Goal: Task Accomplishment & Management: Use online tool/utility

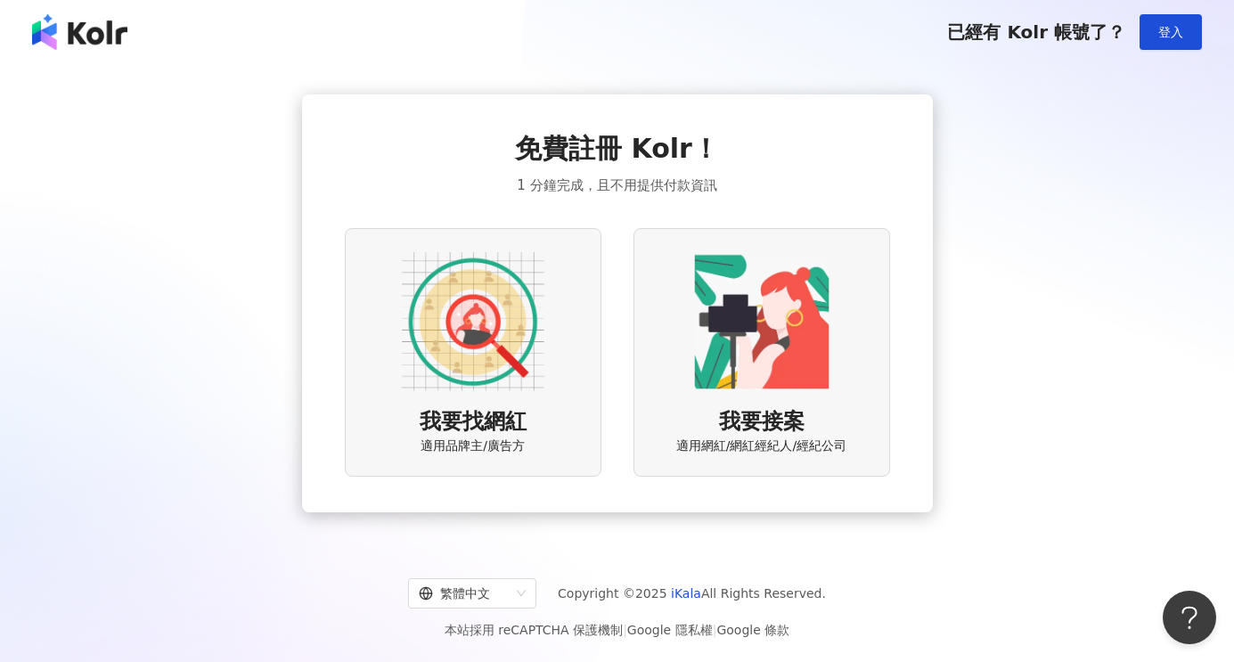
click at [508, 348] on img at bounding box center [473, 321] width 143 height 143
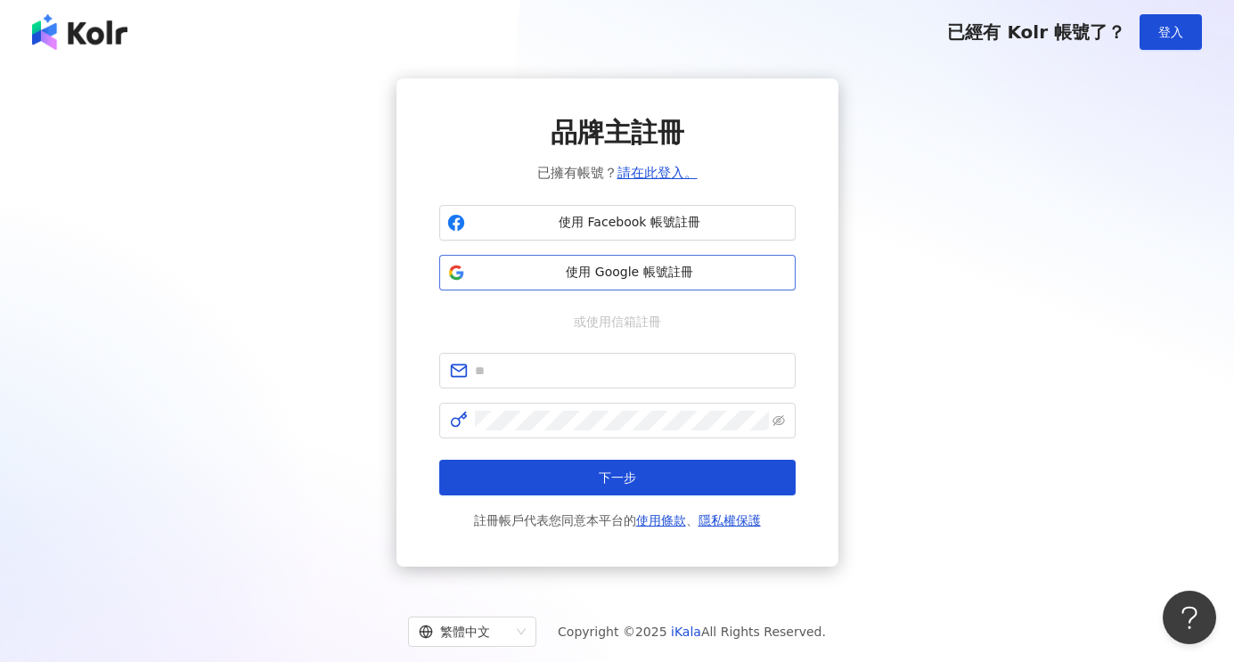
click at [646, 270] on span "使用 Google 帳號註冊" at bounding box center [629, 273] width 315 height 18
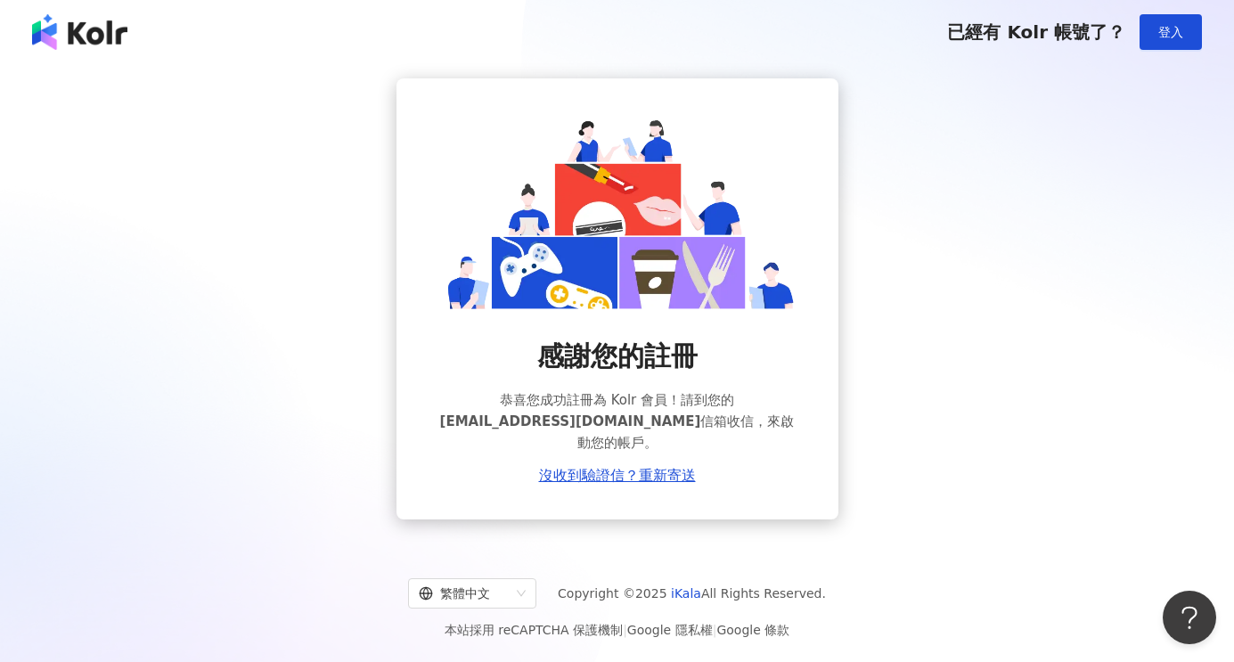
click at [945, 238] on div "感謝您的註冊 恭喜您成功註冊為 Kolr 會員！請到您的 [EMAIL_ADDRESS][DOMAIN_NAME] 信箱收信，來啟動您的帳戶。 沒收到驗證信？…" at bounding box center [616, 298] width 1191 height 441
click at [1176, 20] on button "登入" at bounding box center [1171, 32] width 62 height 36
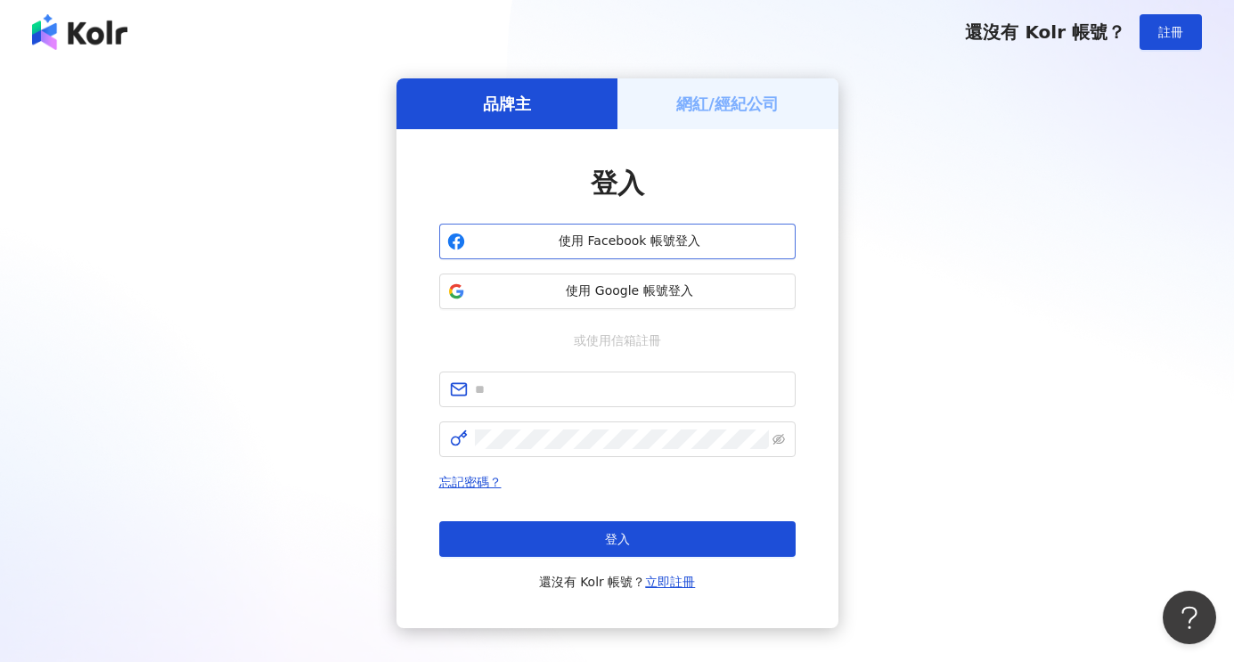
click at [688, 247] on span "使用 Facebook 帳號登入" at bounding box center [629, 242] width 315 height 18
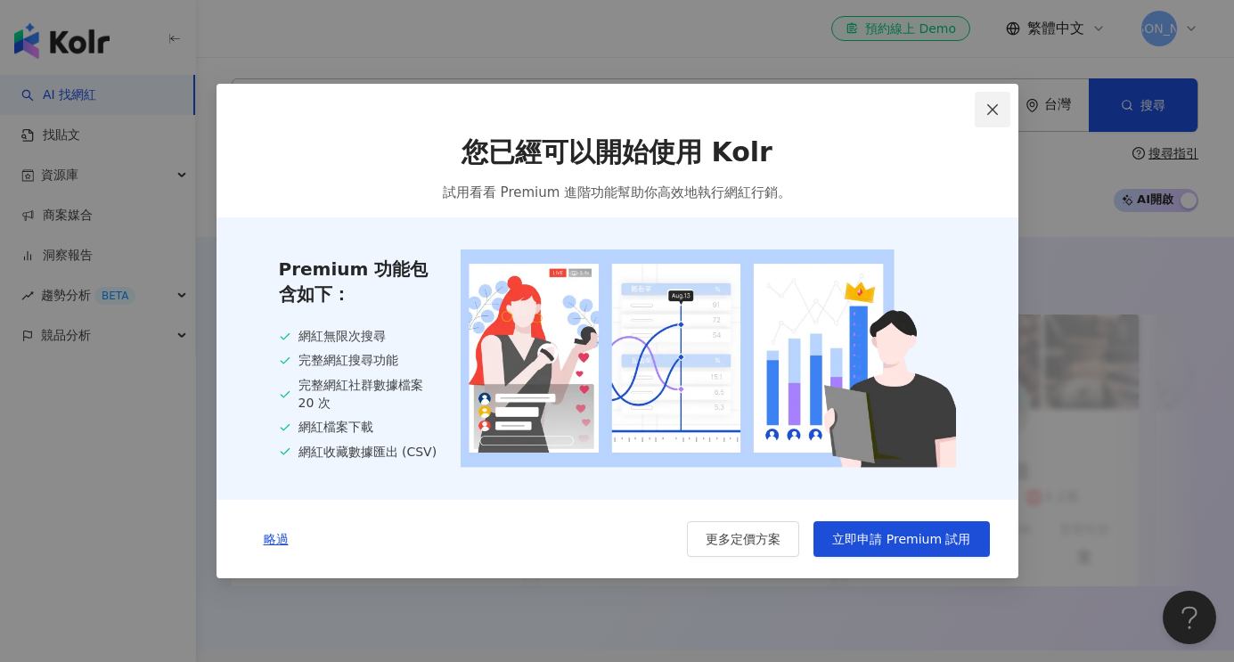
click at [992, 102] on icon "close" at bounding box center [993, 109] width 14 height 14
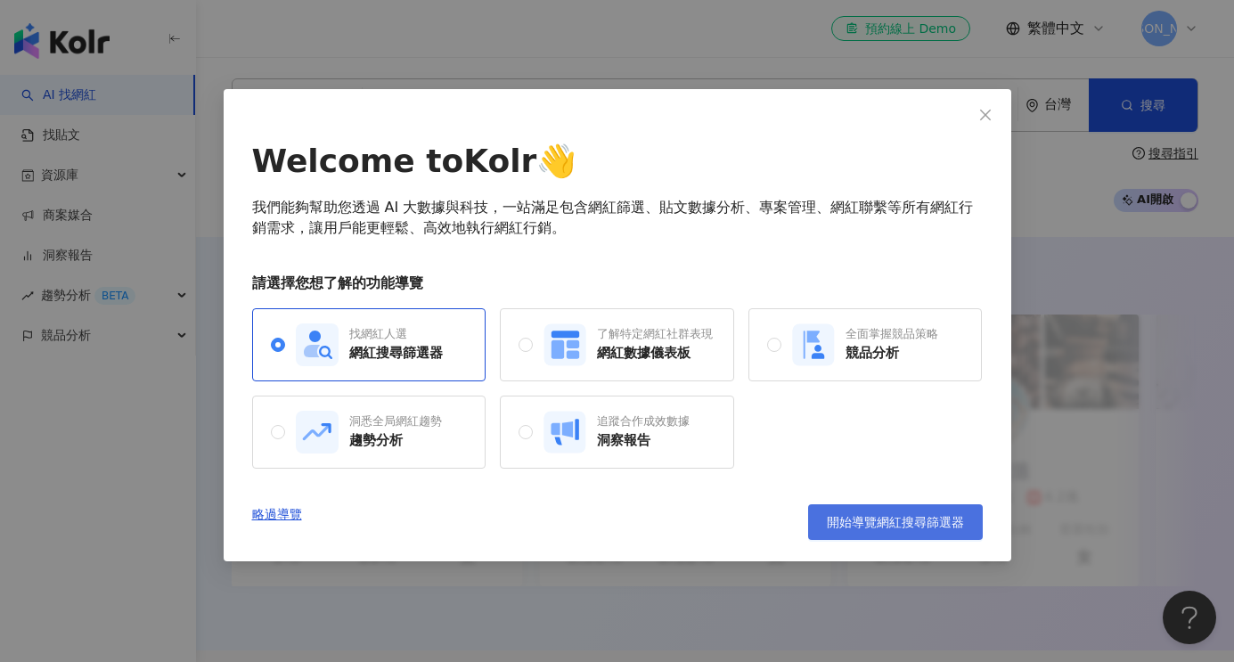
click at [927, 527] on span "開始導覽網紅搜尋篩選器" at bounding box center [895, 522] width 137 height 14
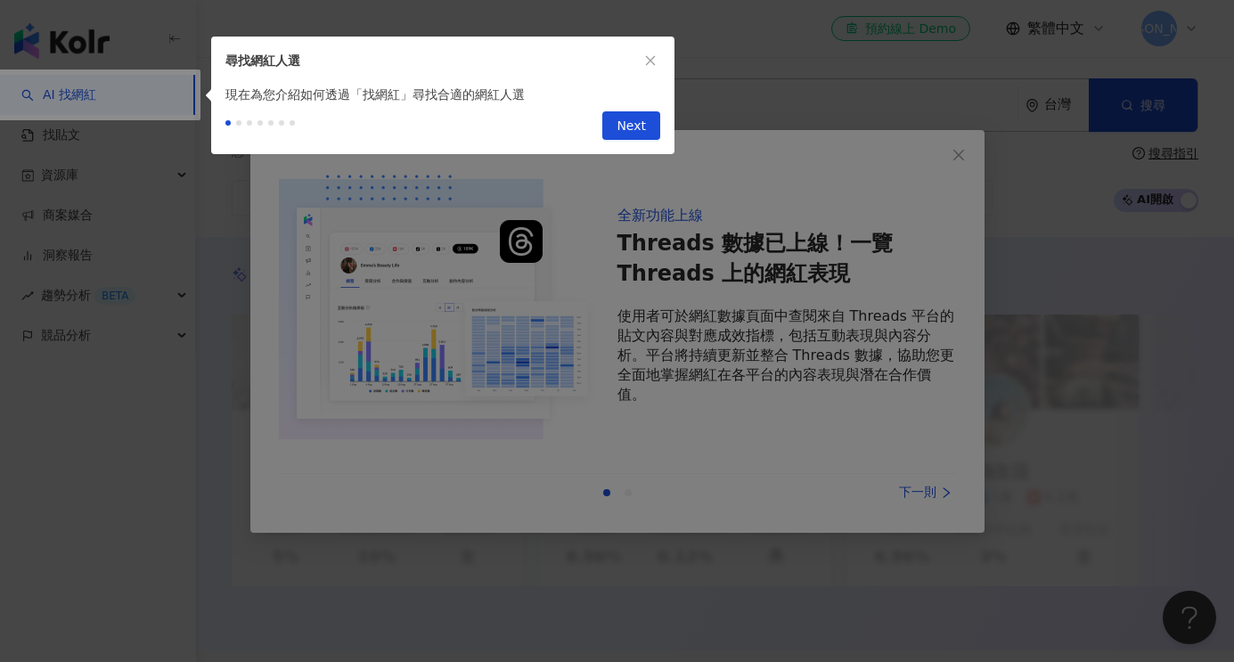
click at [953, 208] on div at bounding box center [617, 331] width 1234 height 662
click at [962, 152] on div at bounding box center [617, 331] width 1234 height 662
click at [618, 91] on div "現在為您介紹如何透過「找網紅」尋找合適的網紅人選" at bounding box center [442, 95] width 463 height 20
click at [649, 66] on icon "close" at bounding box center [650, 60] width 12 height 12
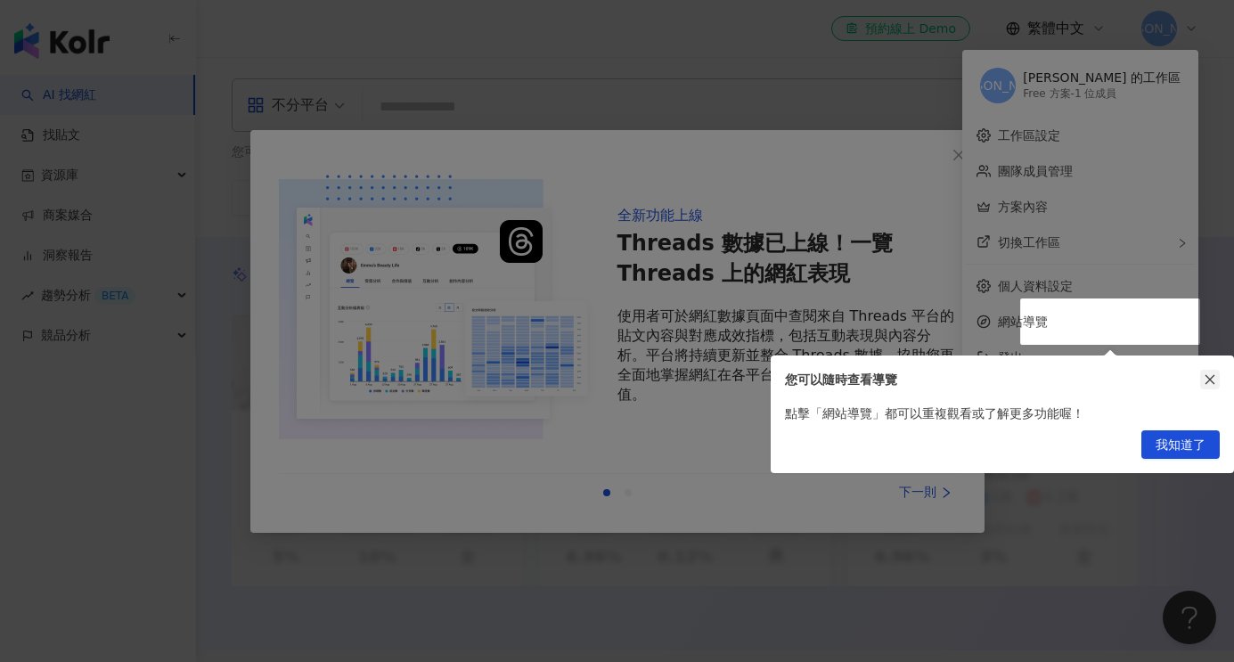
click at [1202, 384] on button "button" at bounding box center [1210, 380] width 20 height 20
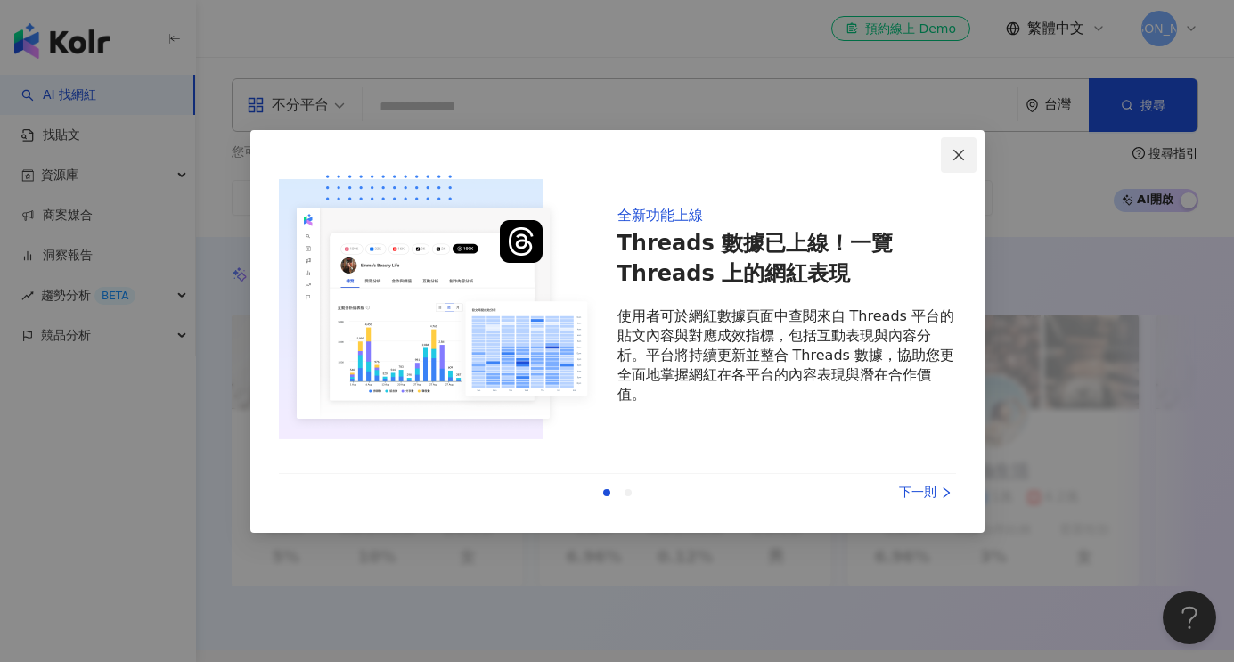
click at [949, 137] on button "Close" at bounding box center [959, 155] width 36 height 36
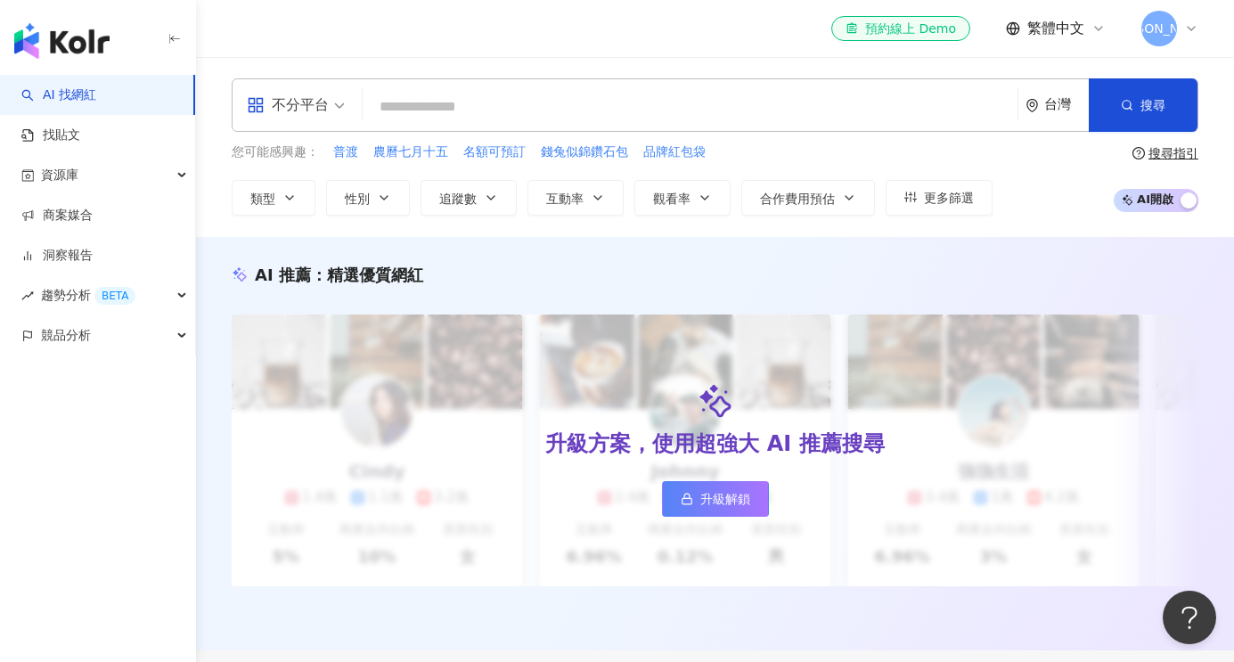
click at [577, 110] on input "search" at bounding box center [690, 107] width 641 height 34
click at [273, 192] on span "類型" at bounding box center [262, 199] width 25 height 14
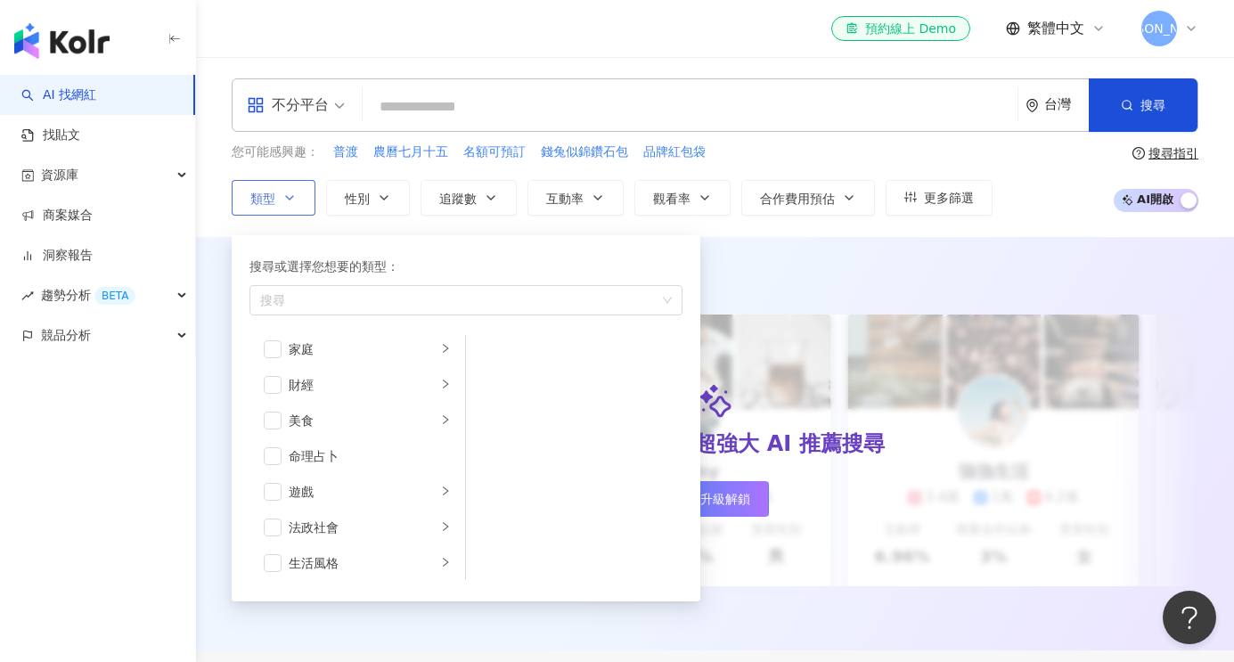
scroll to position [196, 0]
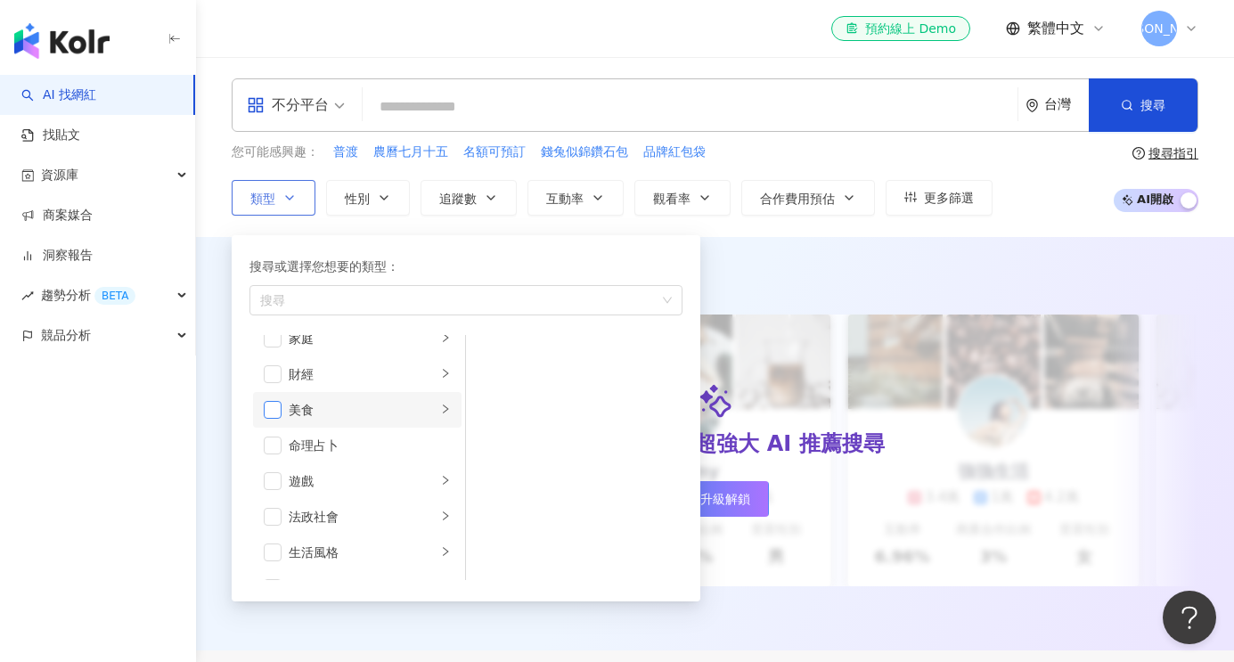
click at [264, 413] on span "button" at bounding box center [273, 410] width 18 height 18
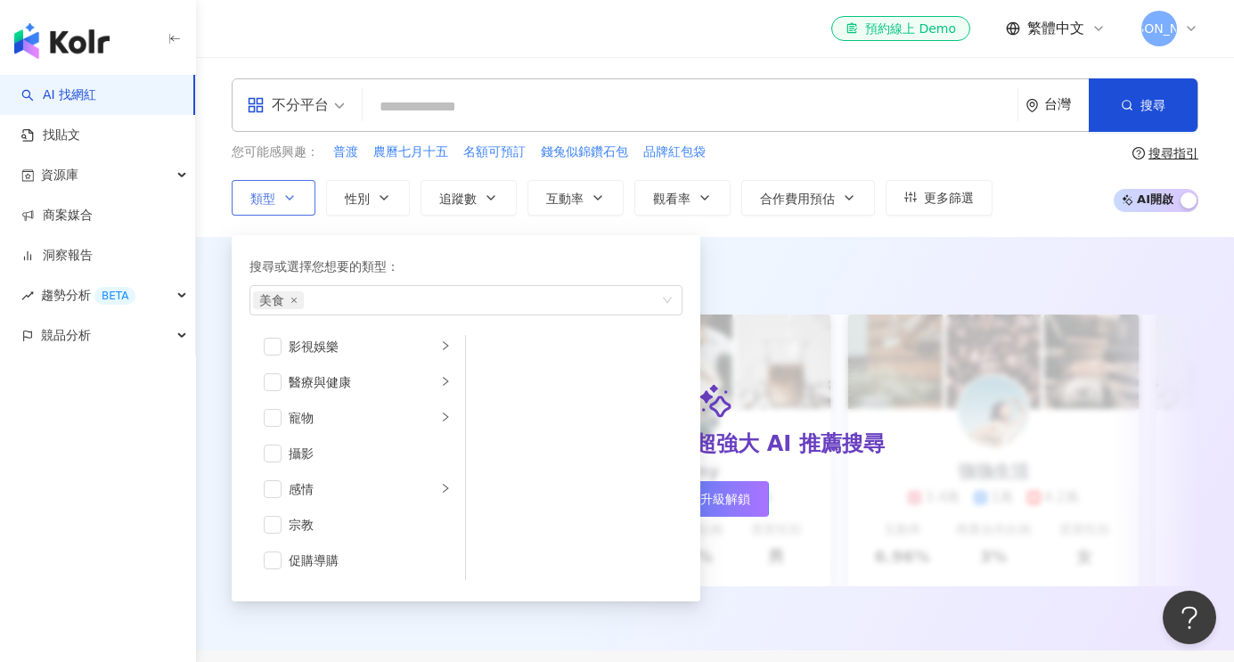
scroll to position [570, 0]
click at [390, 227] on div "搜尋或選擇您想要的類型： 美食 藝術與娛樂 美妝時尚 氣候和環境 日常話題 教育與學習 家庭 財經 美食 命理占卜 遊戲 法政社會 生活風格 影視娛樂 醫療與…" at bounding box center [459, 413] width 454 height 375
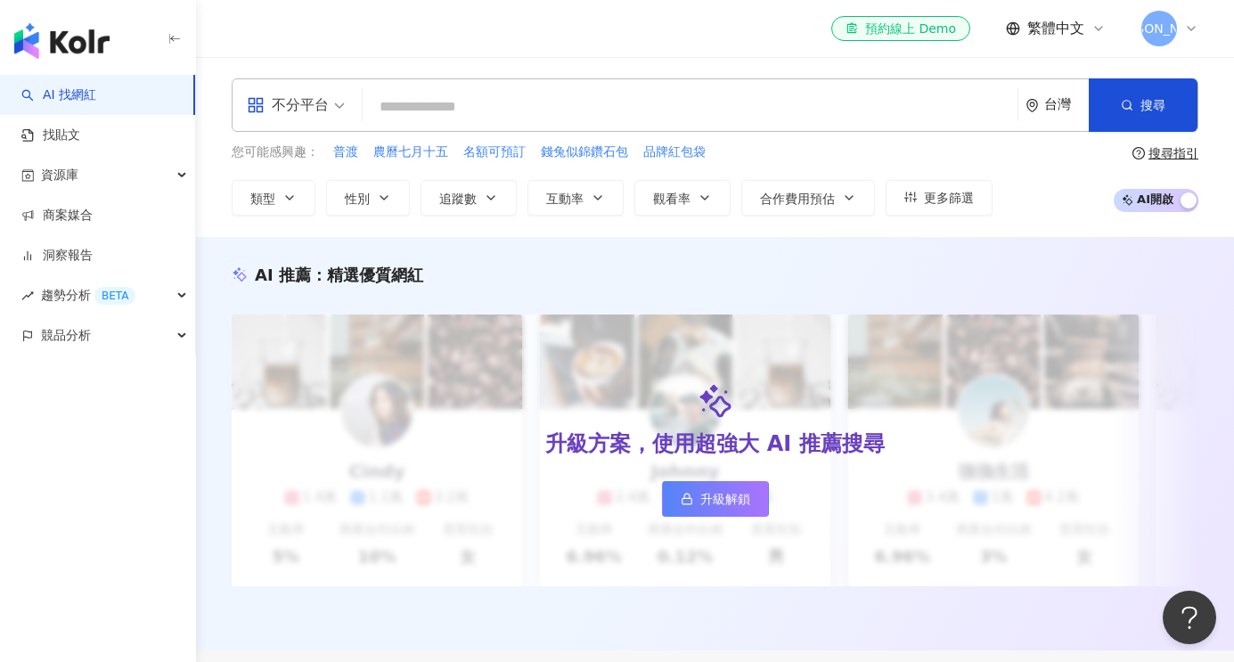
click at [771, 262] on div "AI 推薦 ： 精選優質網紅 升級方案，使用超強大 AI 推薦搜尋 升級解鎖 [PERSON_NAME] 1.4萬 1.1萬 3.2萬 互動率 5% 商業合作…" at bounding box center [715, 443] width 1038 height 413
click at [487, 206] on button "追蹤數" at bounding box center [469, 198] width 96 height 36
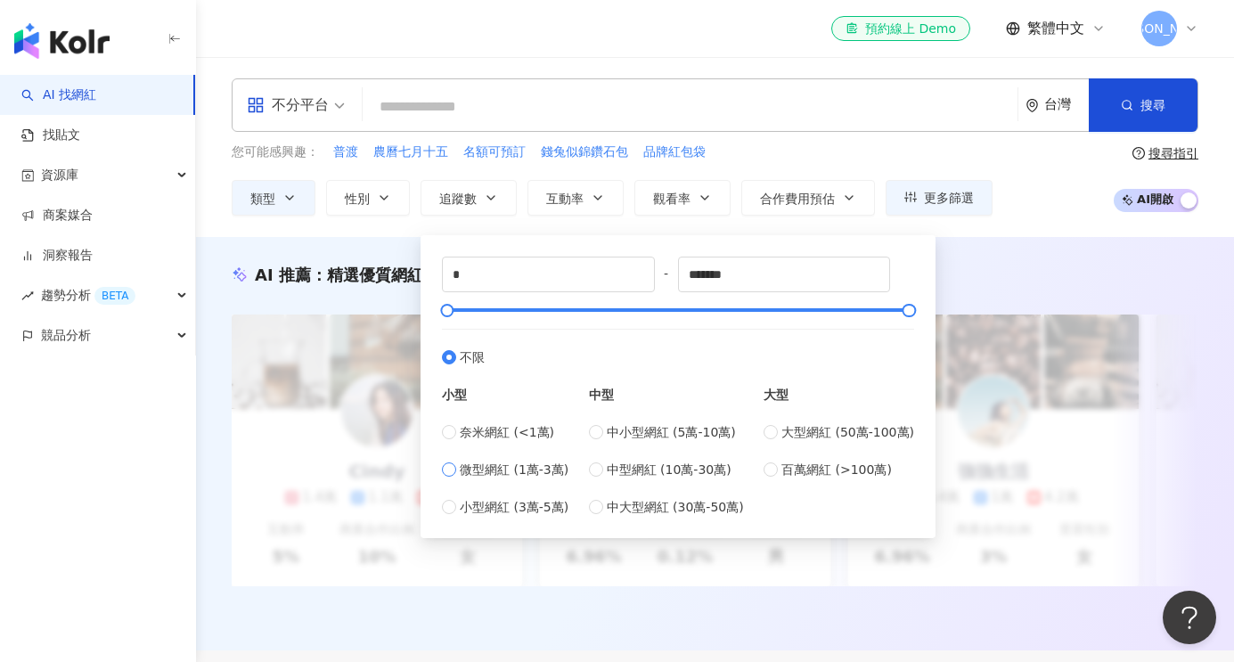
click at [529, 472] on span "微型網紅 (1萬-3萬)" at bounding box center [514, 470] width 109 height 20
type input "*****"
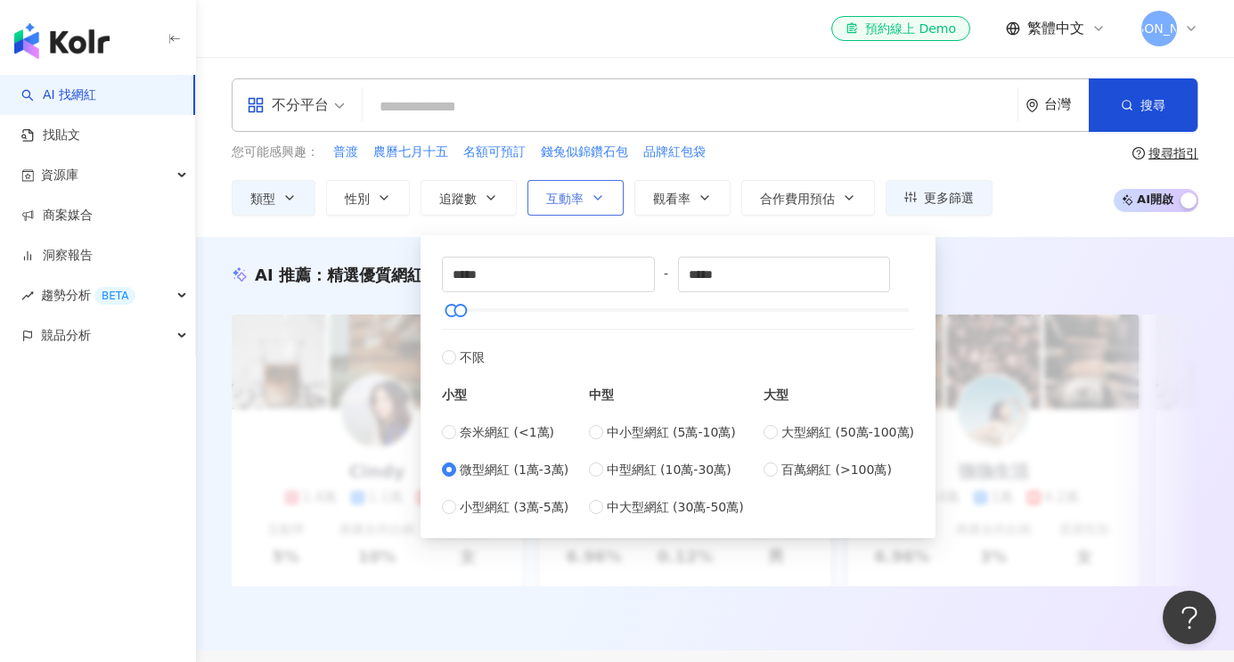
click at [606, 198] on button "互動率" at bounding box center [576, 198] width 96 height 36
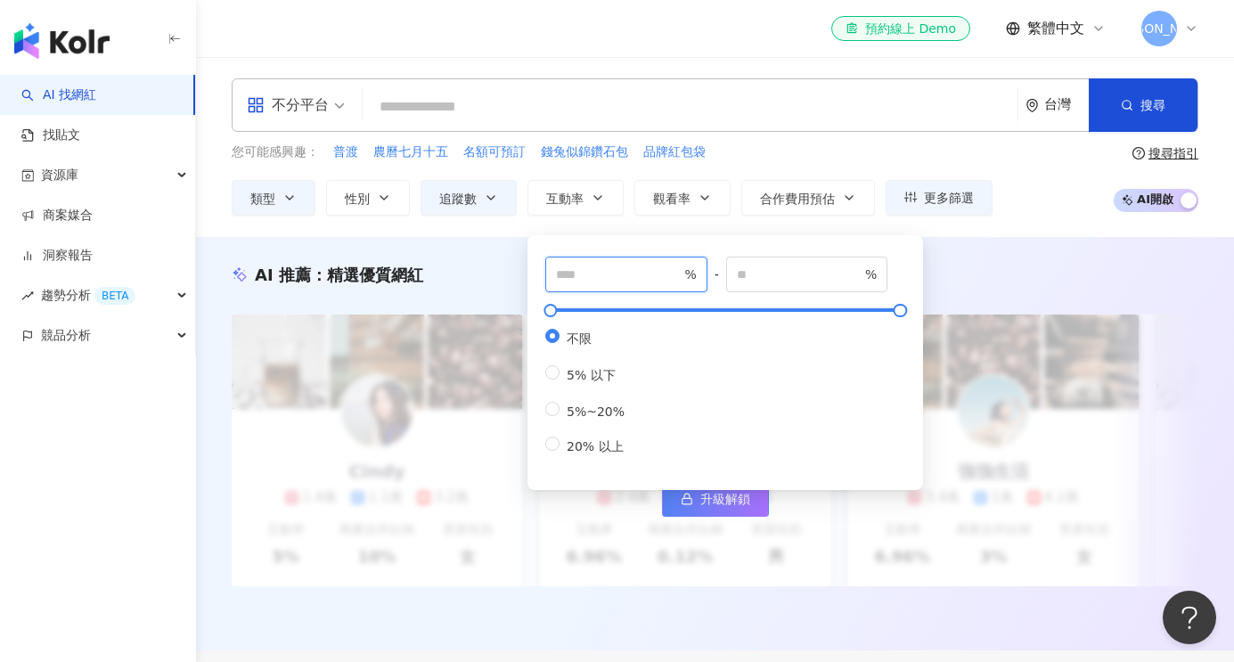
click at [629, 279] on input "number" at bounding box center [618, 275] width 125 height 20
type input "*"
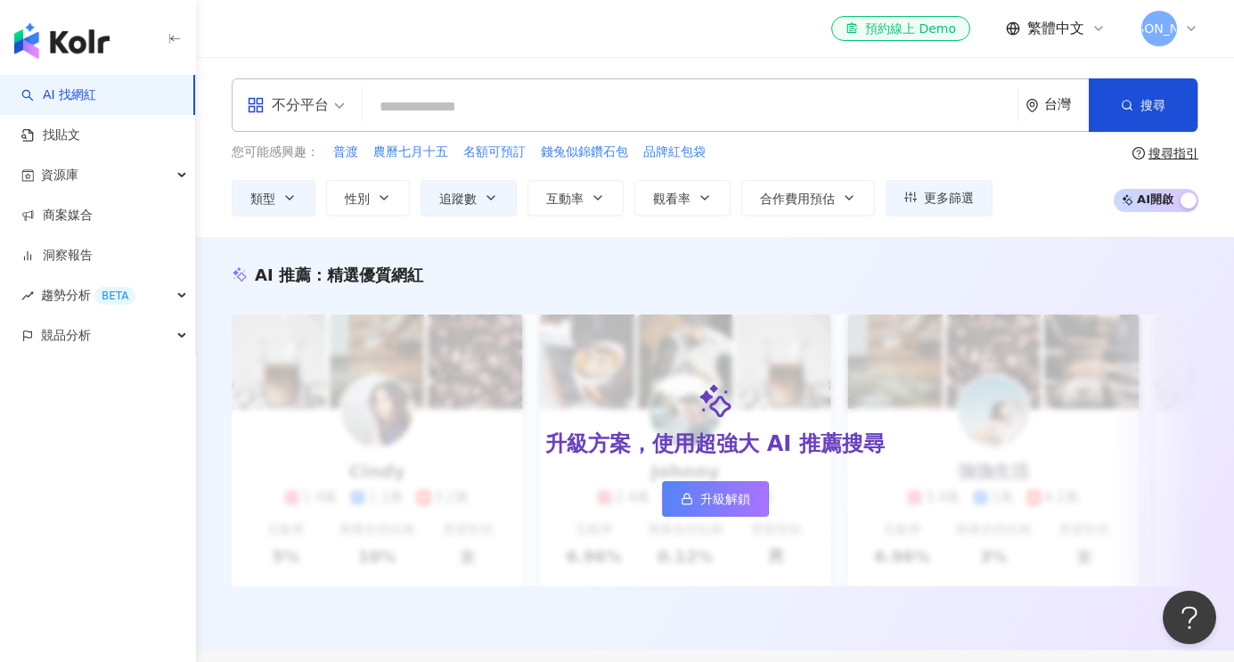
click at [496, 259] on div "AI 推薦 ： 精選優質網紅 升級方案，使用超強大 AI 推薦搜尋 升級解鎖 [PERSON_NAME] 1.4萬 1.1萬 3.2萬 互動率 5% 商業合作…" at bounding box center [715, 443] width 1038 height 413
click at [691, 216] on div "不分平台 台灣 搜尋 您可能感興趣： 普渡 農曆七月十五 名額可預訂 錢兔似錦鑽石包 品牌紅包袋 類型 性別 追蹤數 互動率 觀看率 合作費用預估 更多篩選 …" at bounding box center [715, 147] width 1038 height 180
click at [692, 200] on button "觀看率" at bounding box center [682, 198] width 96 height 36
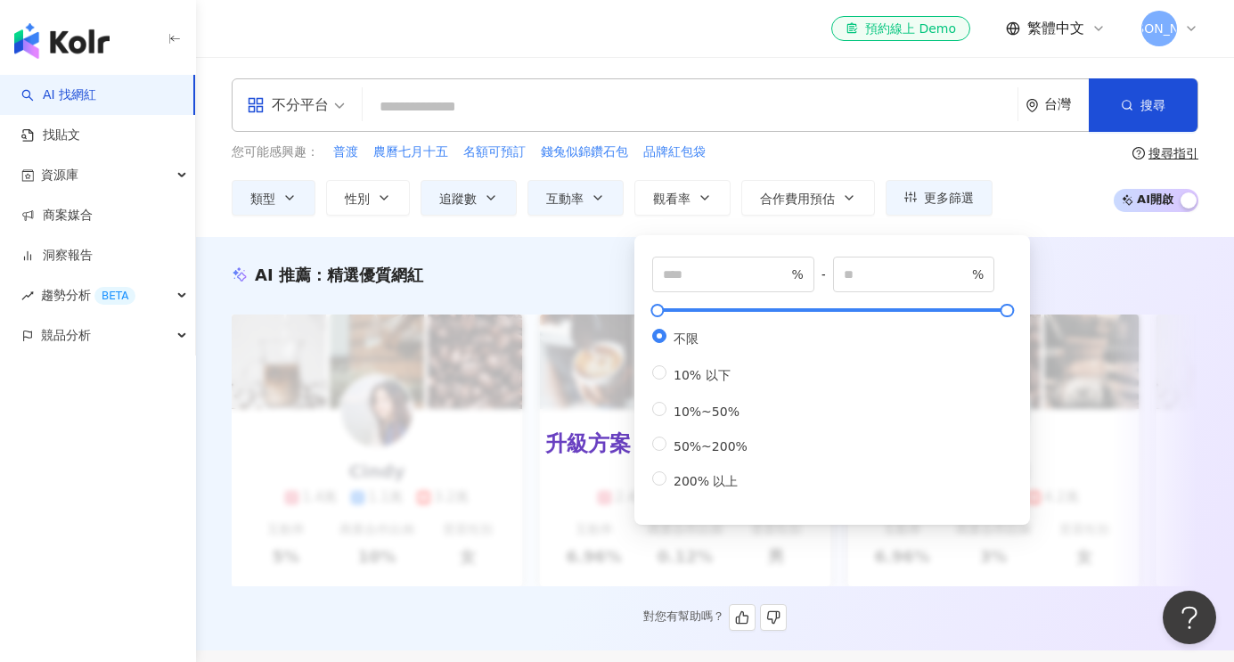
click at [528, 294] on div "AI 推薦 ： 精選優質網紅 升級方案，使用超強大 AI 推薦搜尋 升級解鎖 [PERSON_NAME] 1.4萬 1.1萬 3.2萬 互動率 5% 商業合作…" at bounding box center [715, 447] width 1038 height 367
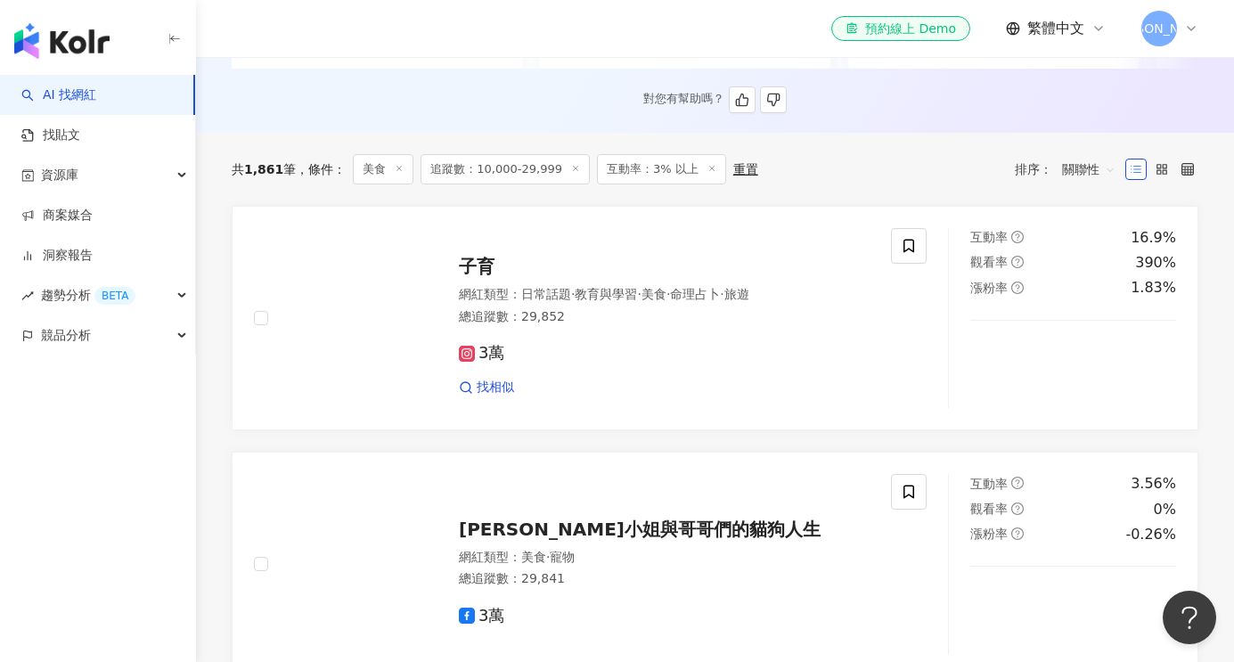
scroll to position [570, 0]
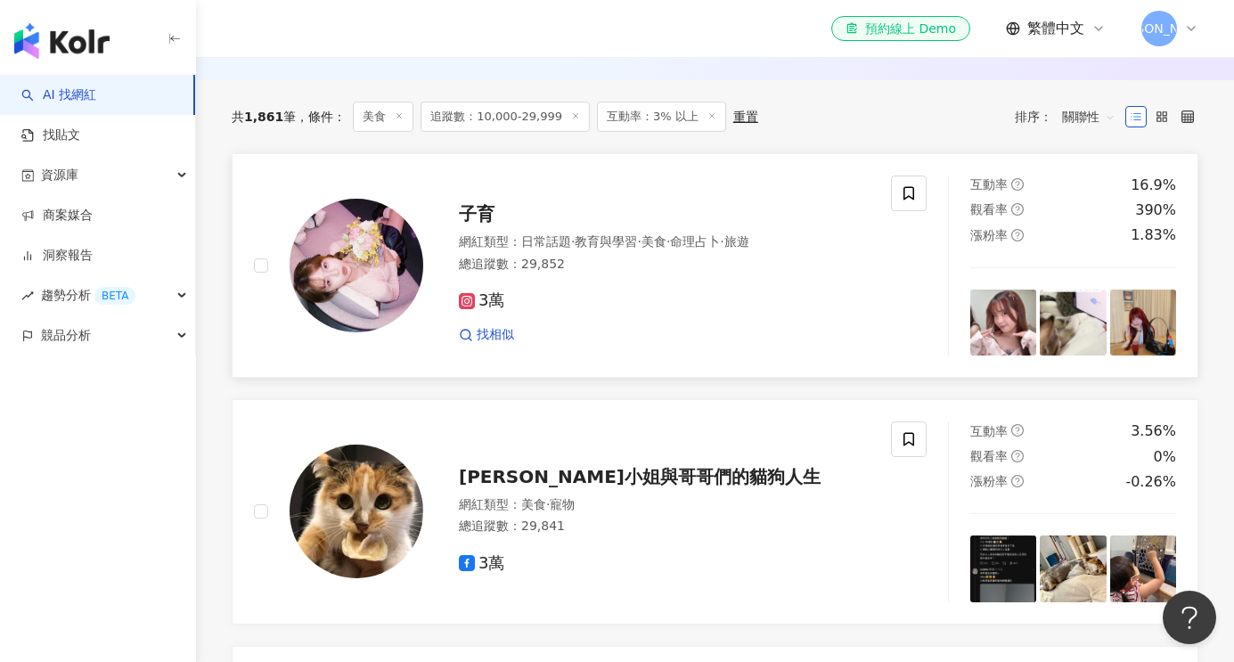
click at [468, 299] on g at bounding box center [467, 301] width 16 height 16
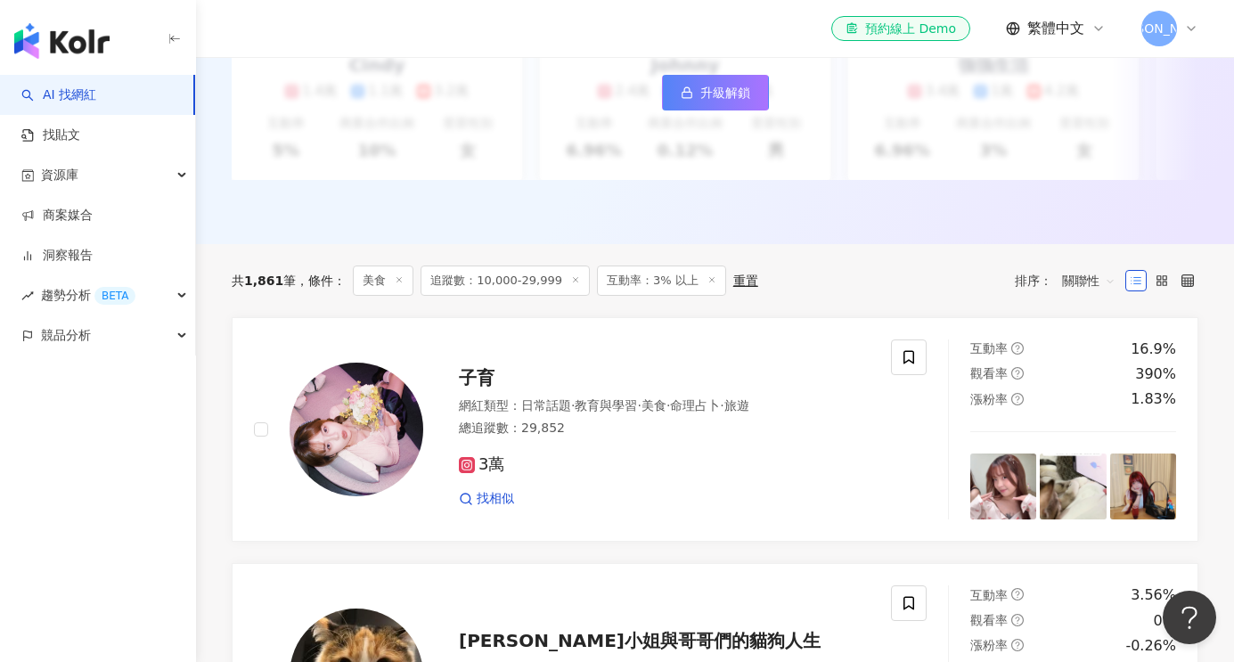
scroll to position [397, 0]
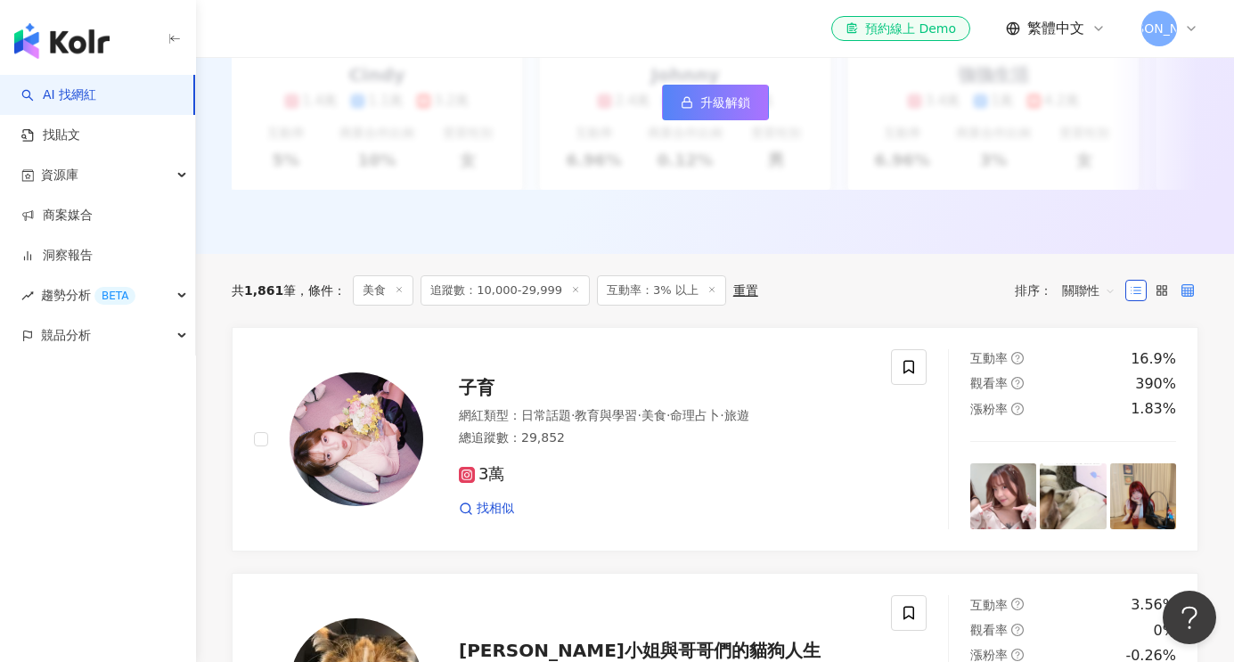
click at [1185, 285] on icon at bounding box center [1188, 290] width 12 height 12
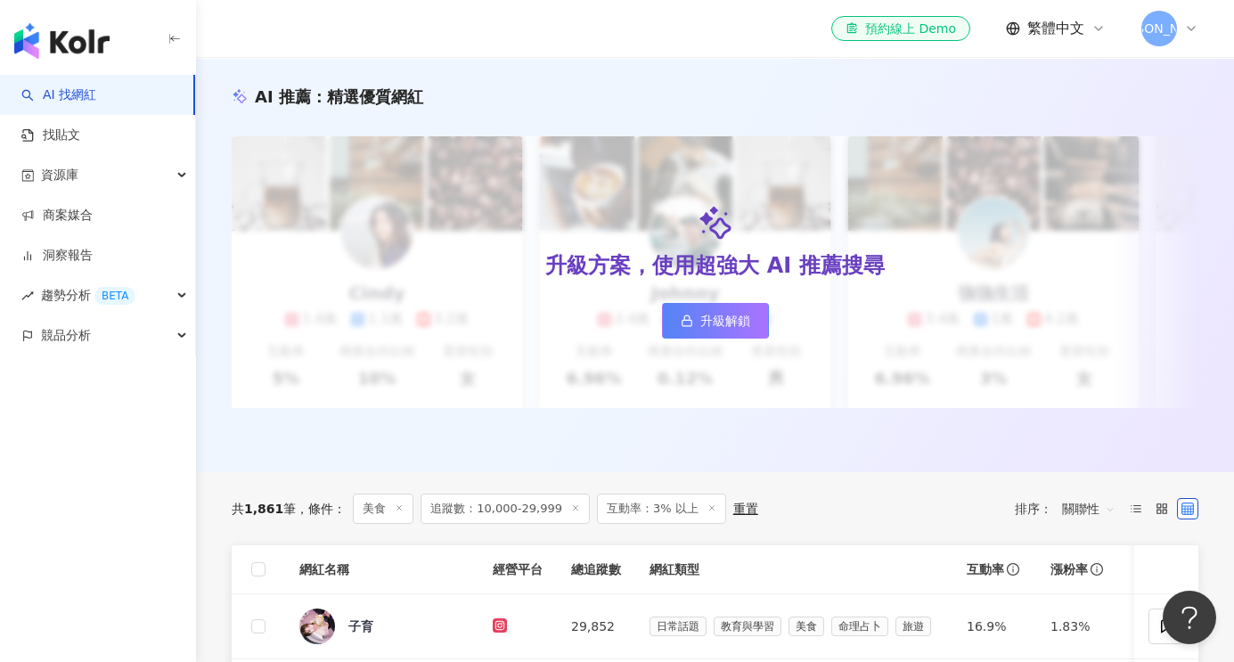
scroll to position [0, 0]
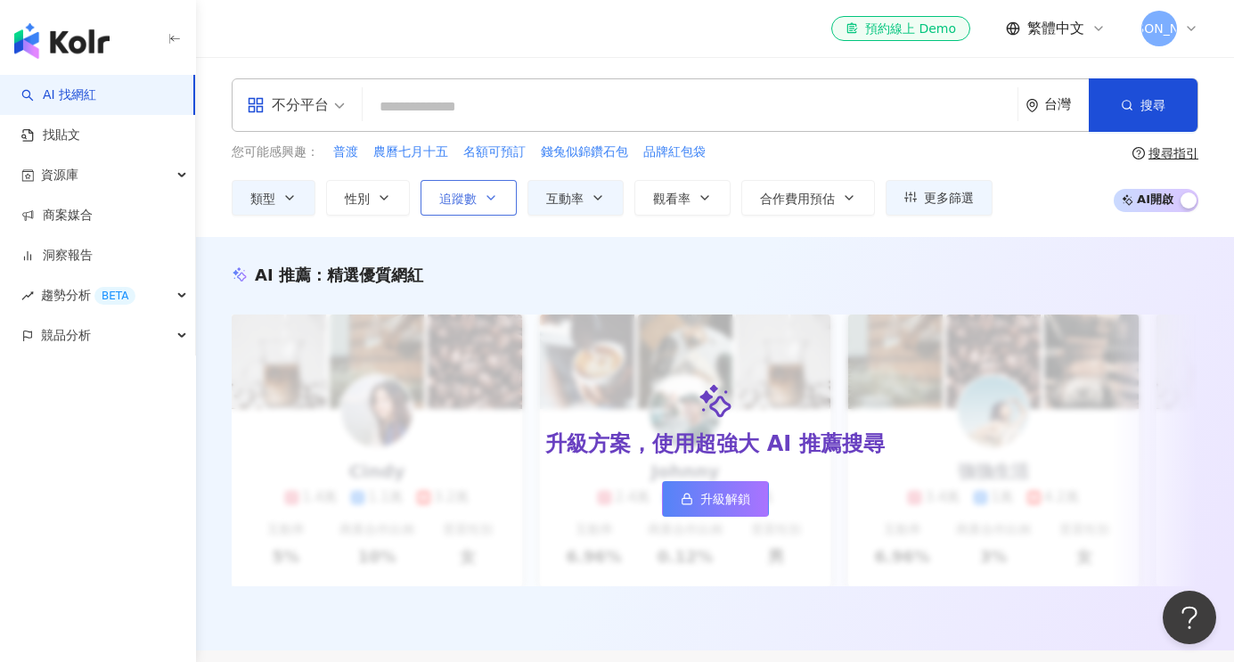
click at [479, 194] on button "追蹤數" at bounding box center [469, 198] width 96 height 36
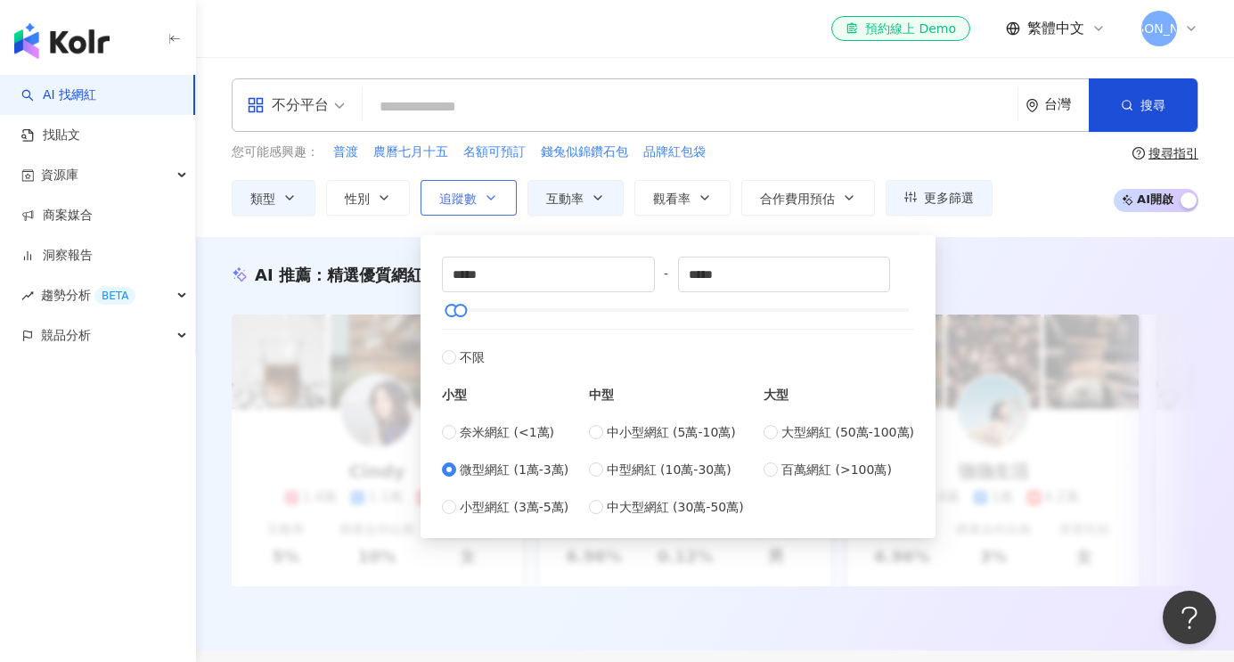
click at [479, 194] on button "追蹤數" at bounding box center [469, 198] width 96 height 36
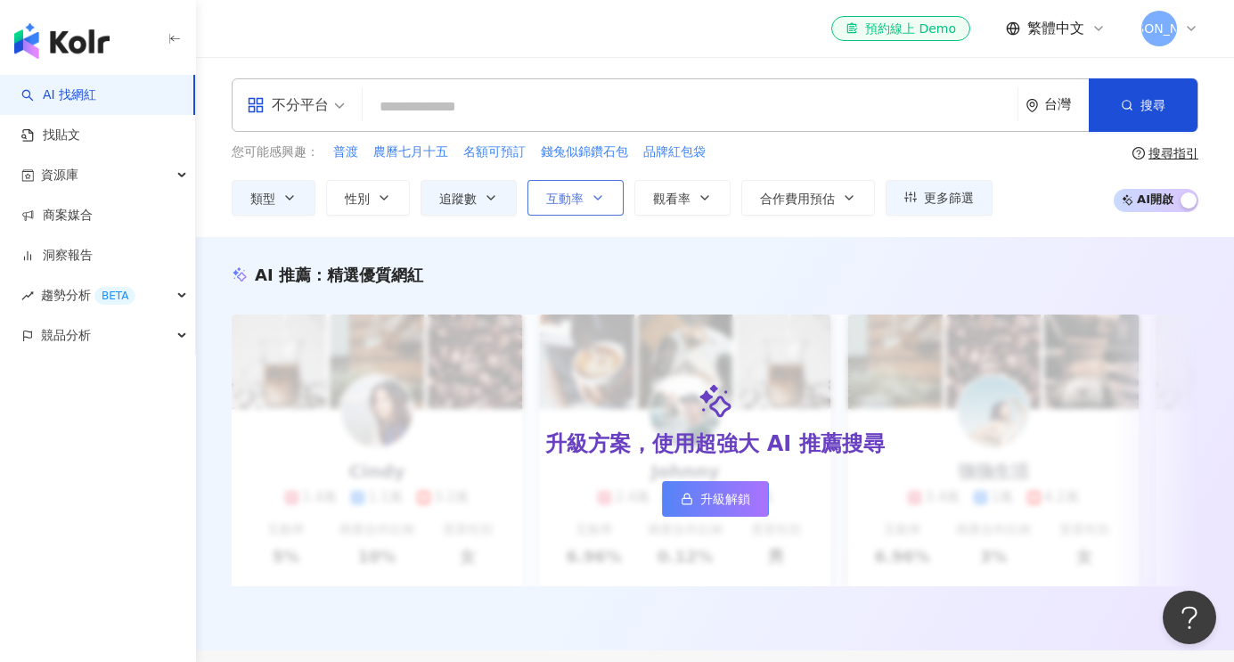
click at [595, 204] on icon "button" at bounding box center [598, 198] width 14 height 14
click at [504, 256] on div "AI 推薦 ： 精選優質網紅 升級方案，使用超強大 AI 推薦搜尋 升級解鎖 [PERSON_NAME] 1.4萬 1.1萬 3.2萬 互動率 5% 商業合作…" at bounding box center [715, 443] width 1038 height 413
click at [928, 191] on span "更多篩選" at bounding box center [949, 198] width 50 height 14
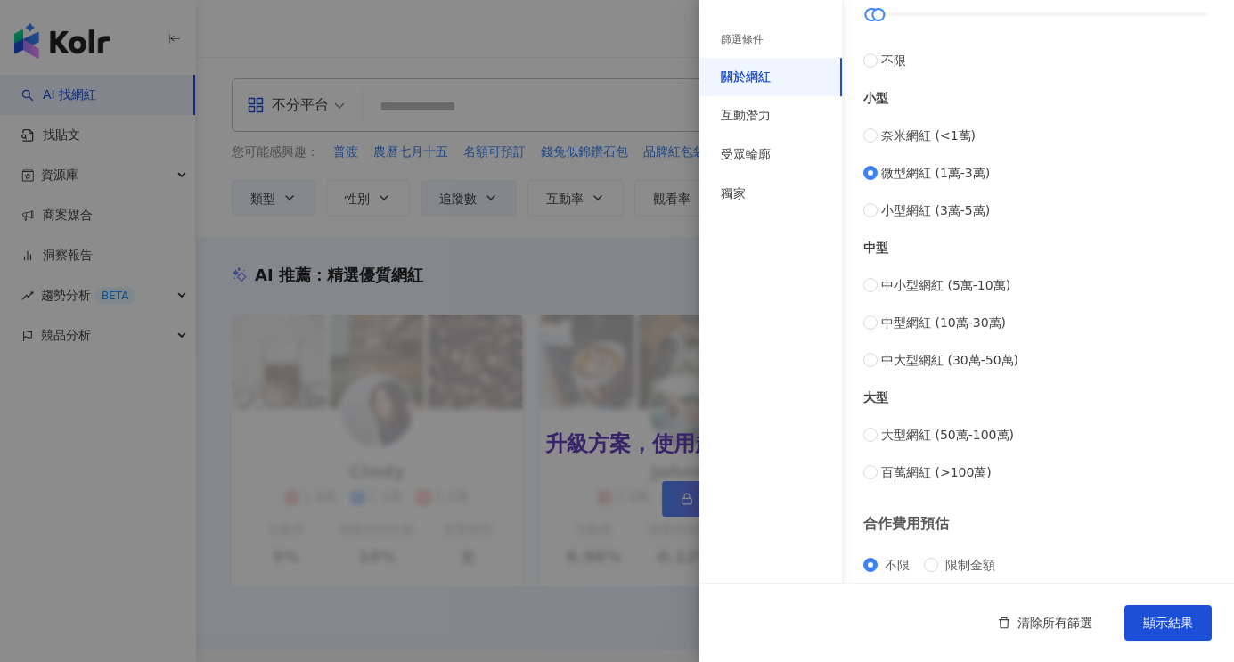
scroll to position [684, 0]
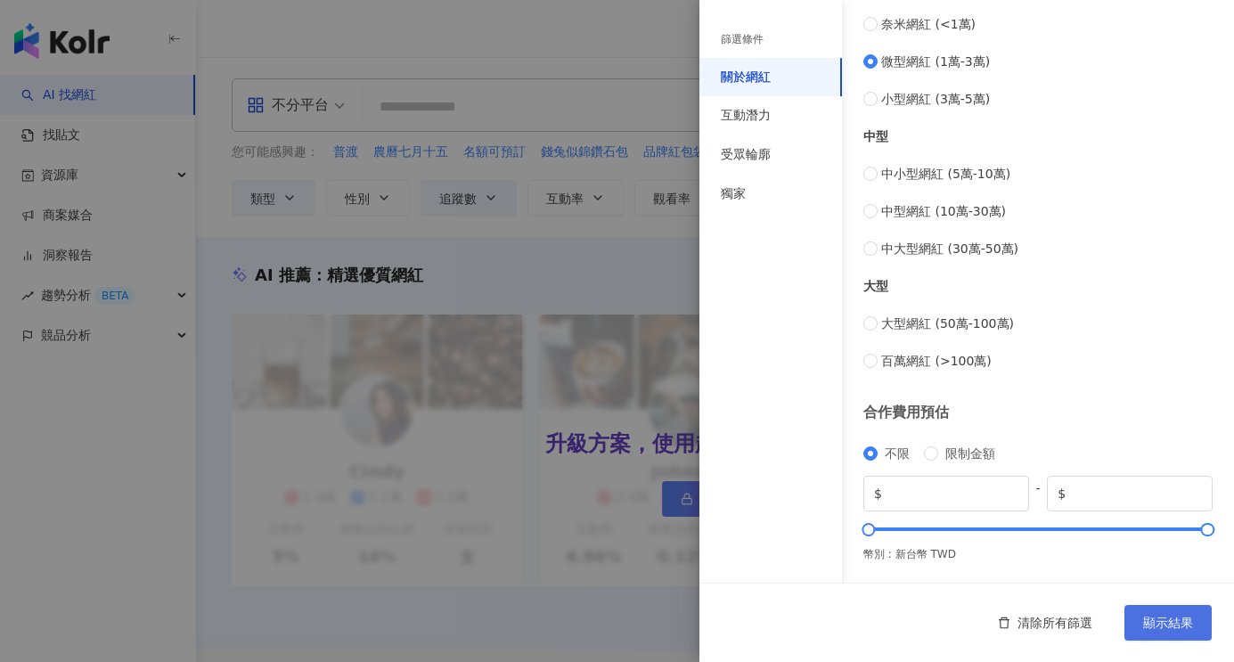
click at [1169, 630] on button "顯示結果" at bounding box center [1168, 623] width 87 height 36
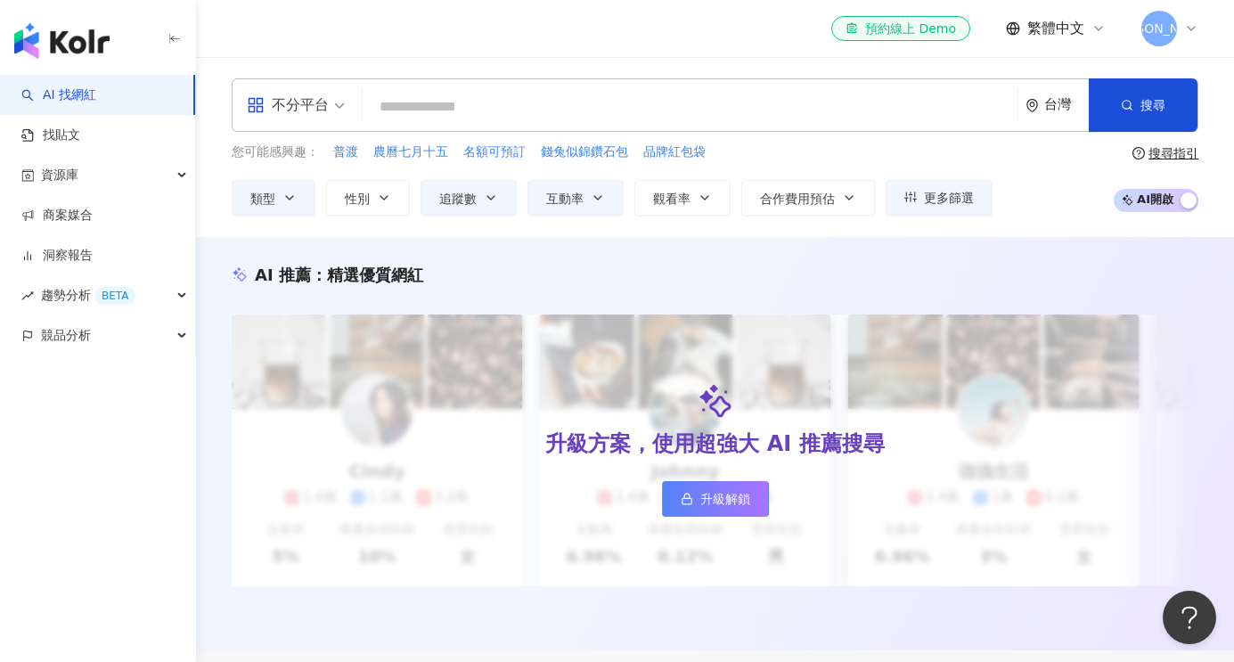
click at [1072, 226] on div "不分平台 台灣 搜尋 您可能感興趣： 普渡 農曆七月十五 名額可預訂 錢兔似錦鑽石包 品牌紅包袋 類型 性別 追蹤數 互動率 觀看率 合作費用預估 更多篩選 …" at bounding box center [715, 147] width 1038 height 180
click at [561, 131] on div "不分平台 台灣 搜尋" at bounding box center [715, 104] width 967 height 53
click at [511, 107] on input "search" at bounding box center [690, 107] width 641 height 34
click at [358, 116] on div "不分平台 台灣 搜尋" at bounding box center [715, 104] width 967 height 53
click at [339, 113] on span "不分平台" at bounding box center [296, 105] width 98 height 29
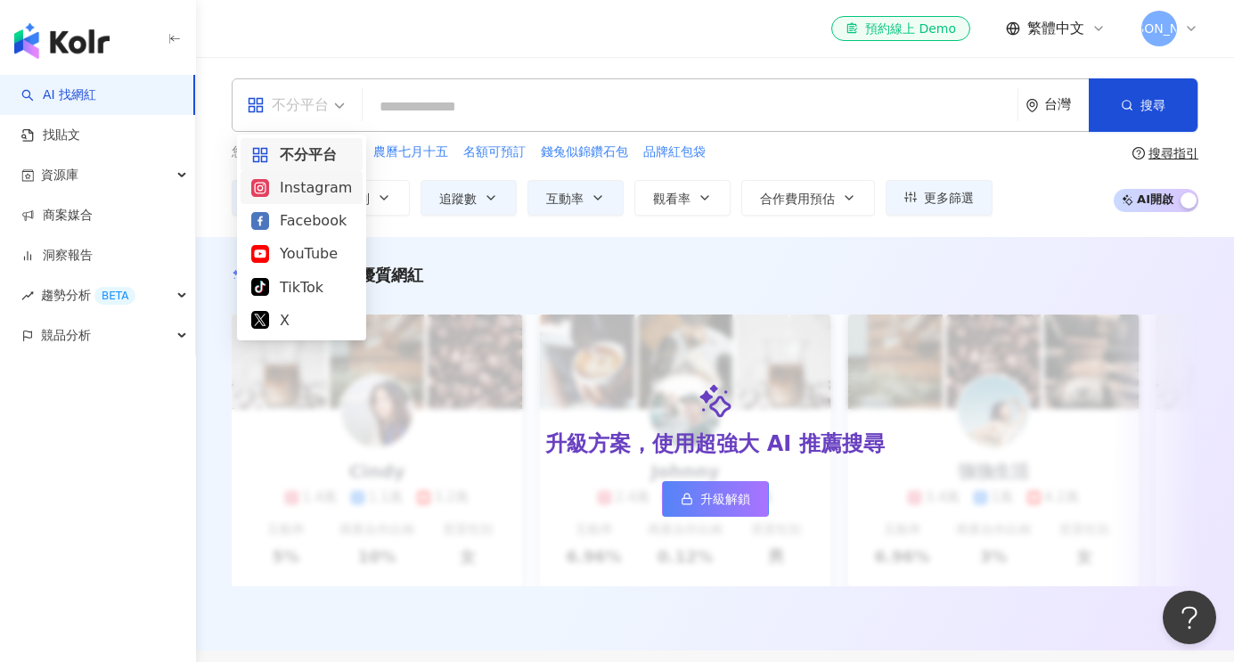
click at [315, 190] on div "Instagram" at bounding box center [301, 187] width 101 height 22
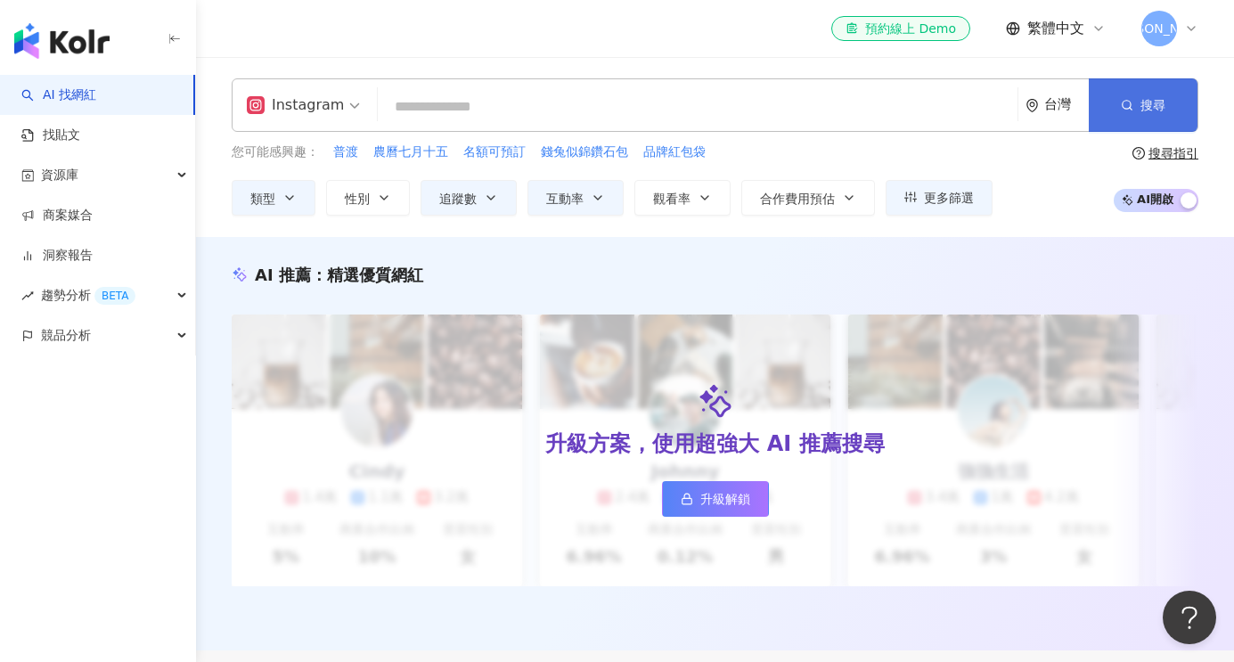
click at [1163, 94] on button "搜尋" at bounding box center [1143, 104] width 109 height 53
